Goal: Task Accomplishment & Management: Use online tool/utility

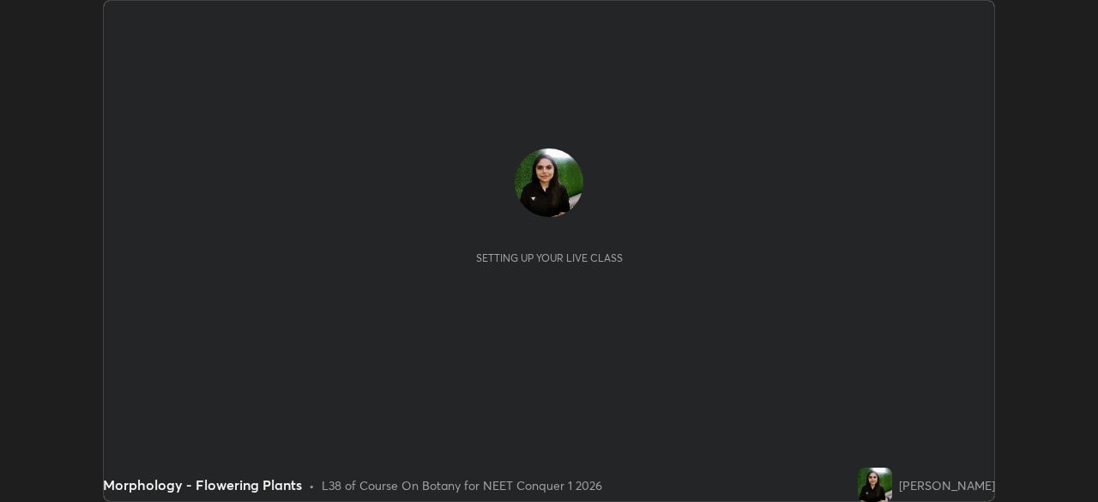
scroll to position [502, 1098]
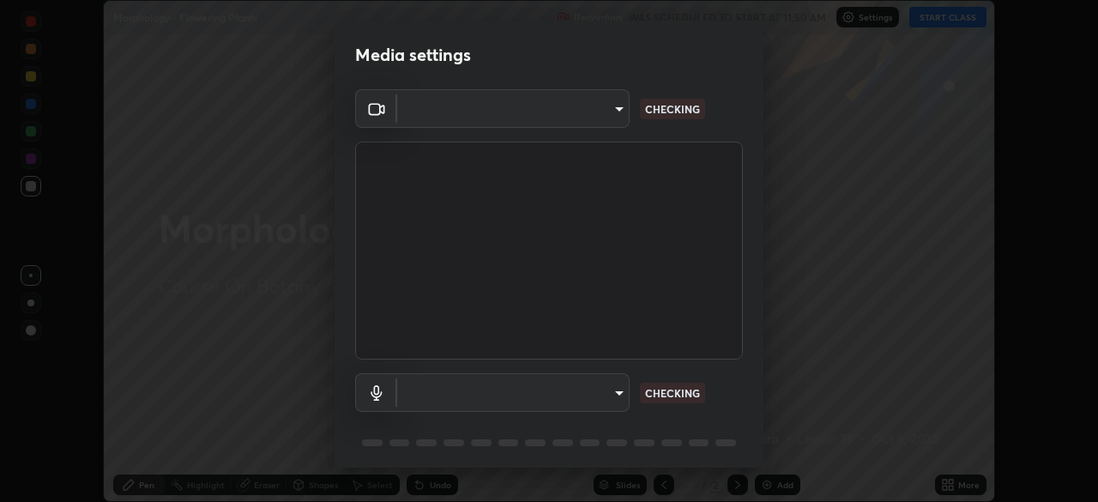
type input "4514f846d0bcb72f3252d7e45eebe9c98847c5fcf9957a3444b3c85dfbcf9b36"
click at [610, 388] on body "Erase all Morphology - Flowering Plants Recording WAS SCHEDULED TO START AT 11:…" at bounding box center [549, 251] width 1098 height 502
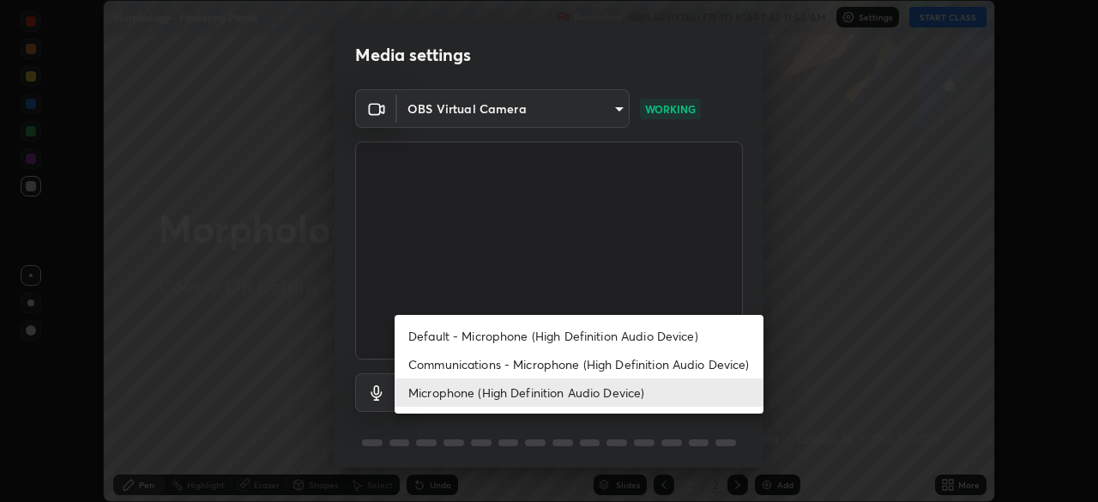
click at [638, 364] on li "Communications - Microphone (High Definition Audio Device)" at bounding box center [578, 364] width 369 height 28
type input "communications"
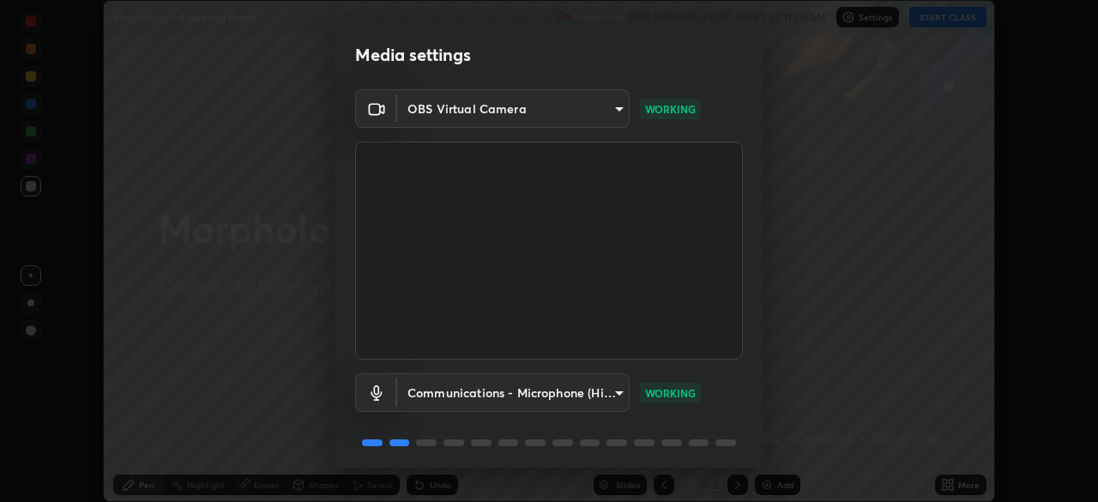
scroll to position [61, 0]
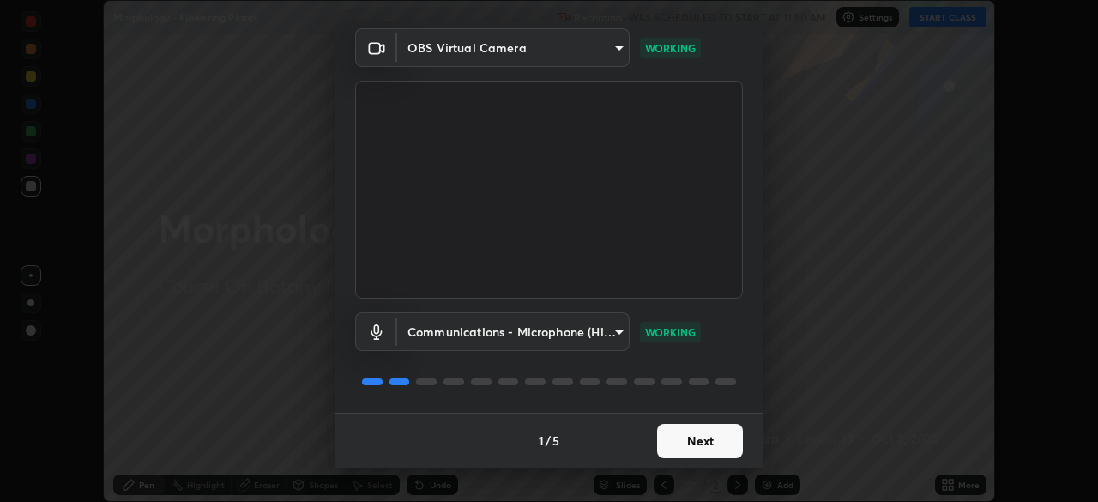
click at [707, 439] on button "Next" at bounding box center [700, 441] width 86 height 34
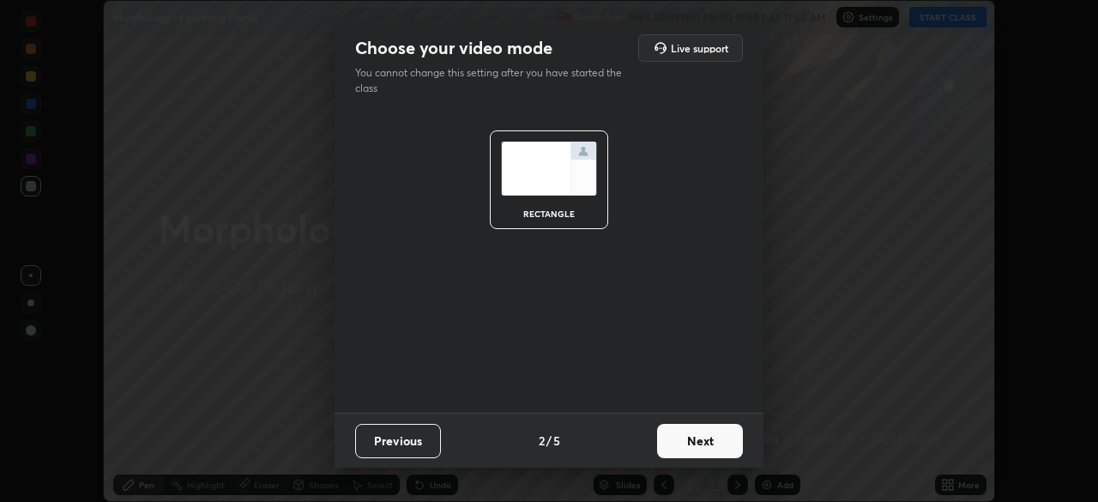
scroll to position [0, 0]
click at [710, 442] on button "Next" at bounding box center [700, 441] width 86 height 34
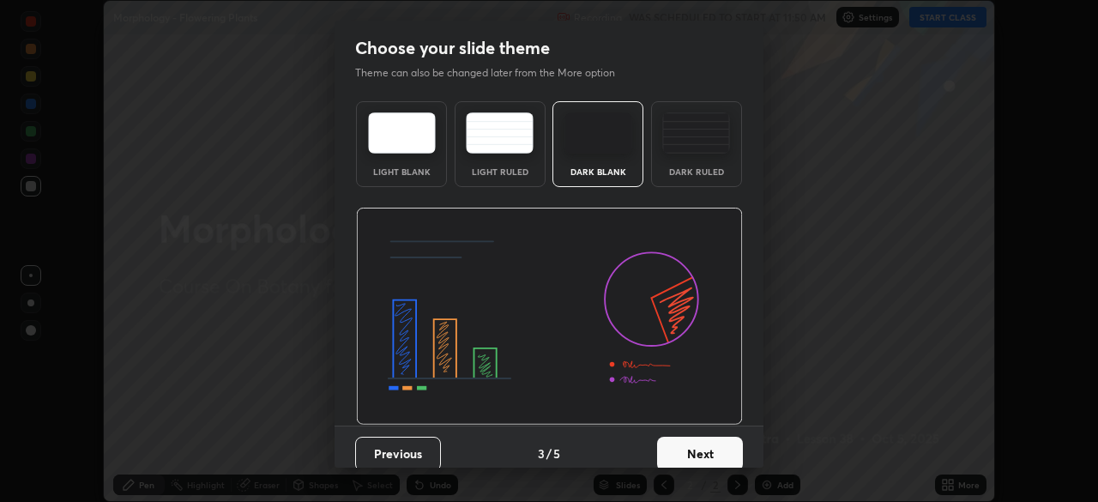
click at [717, 441] on button "Next" at bounding box center [700, 453] width 86 height 34
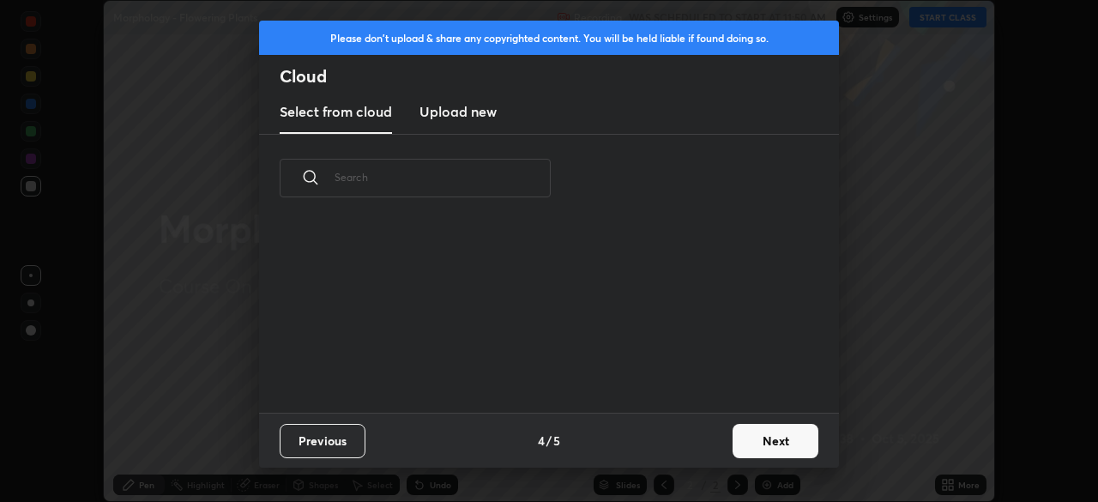
click at [773, 437] on button "Next" at bounding box center [775, 441] width 86 height 34
click at [780, 440] on div "Please don't upload & share any copyrighted content. You will be held liable if…" at bounding box center [549, 251] width 1098 height 502
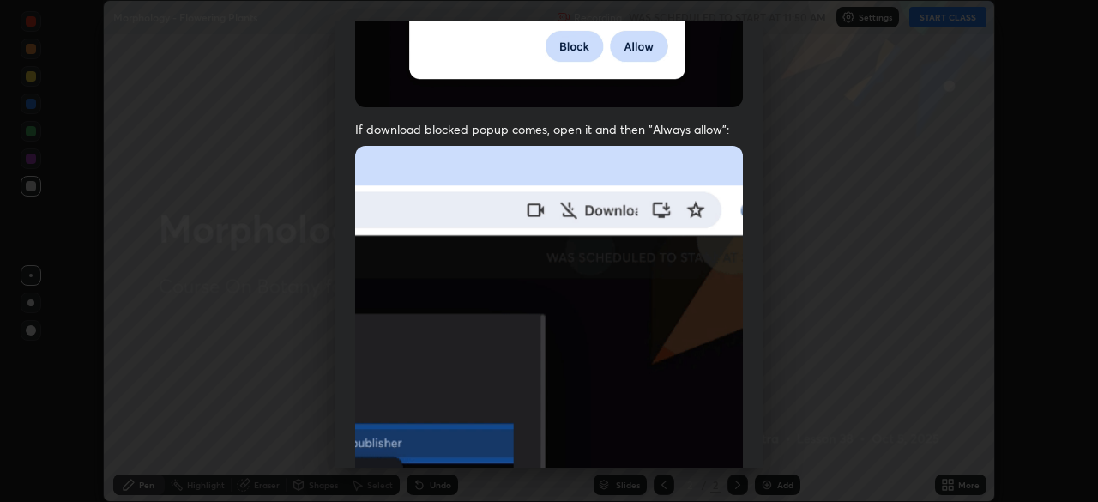
scroll to position [411, 0]
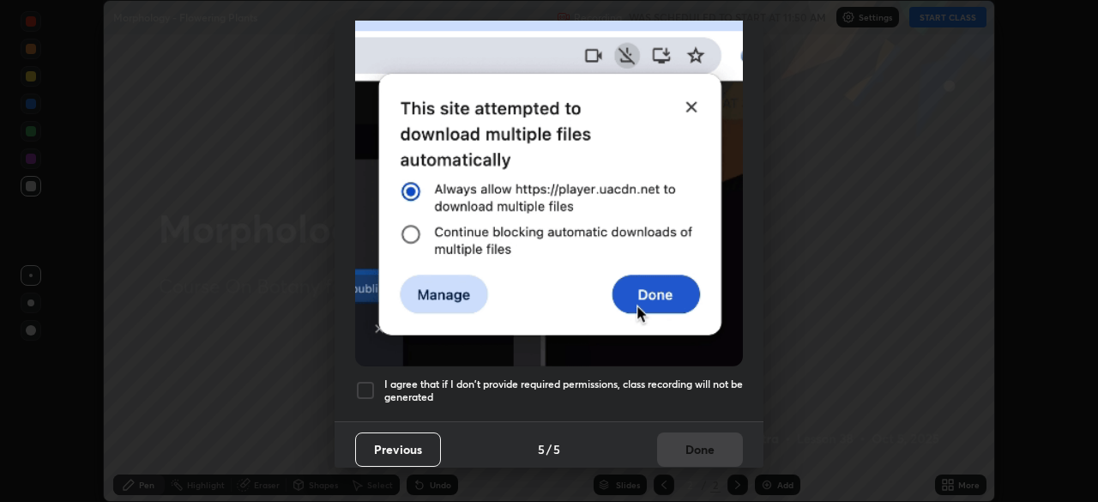
click at [365, 383] on div at bounding box center [365, 390] width 21 height 21
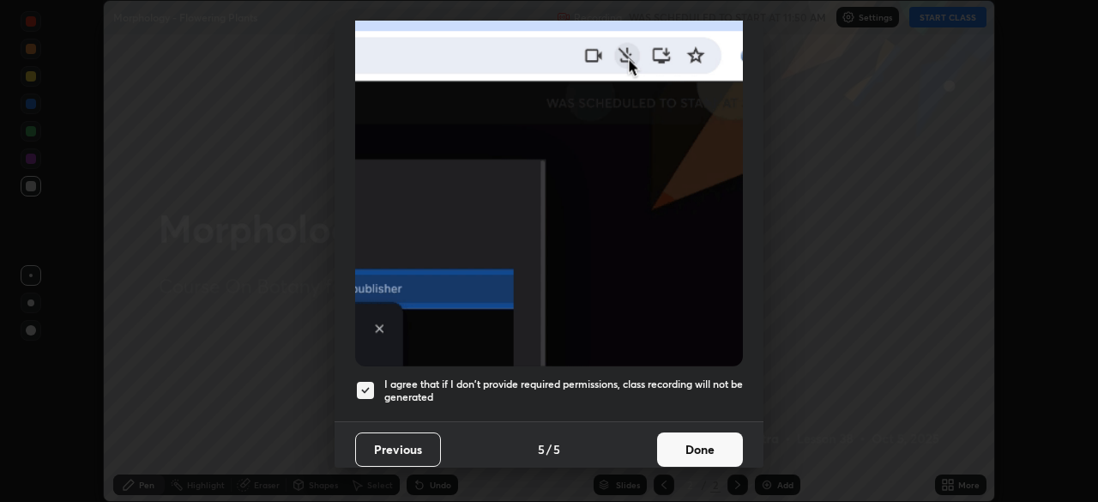
click at [709, 436] on button "Done" at bounding box center [700, 449] width 86 height 34
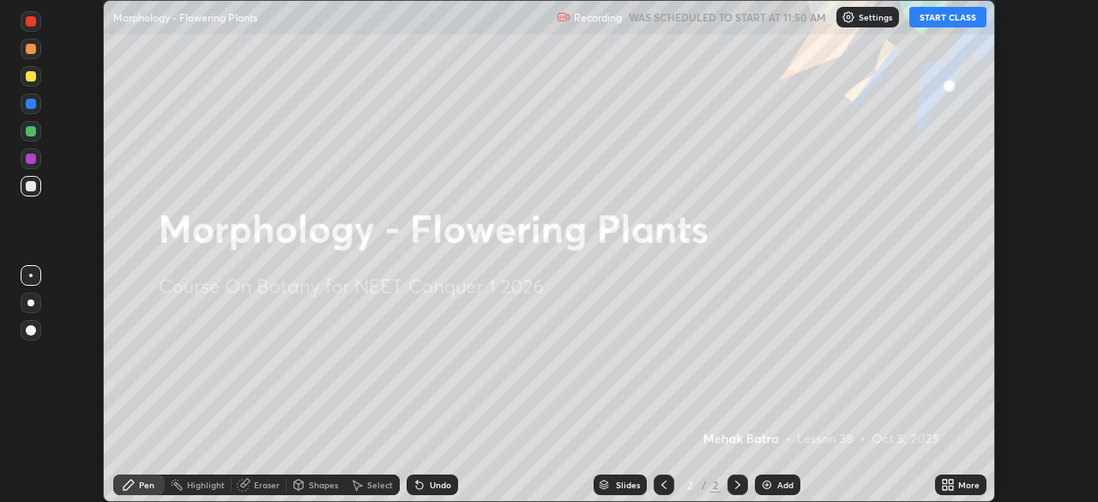
click at [932, 20] on button "START CLASS" at bounding box center [947, 17] width 77 height 21
